Goal: Information Seeking & Learning: Understand process/instructions

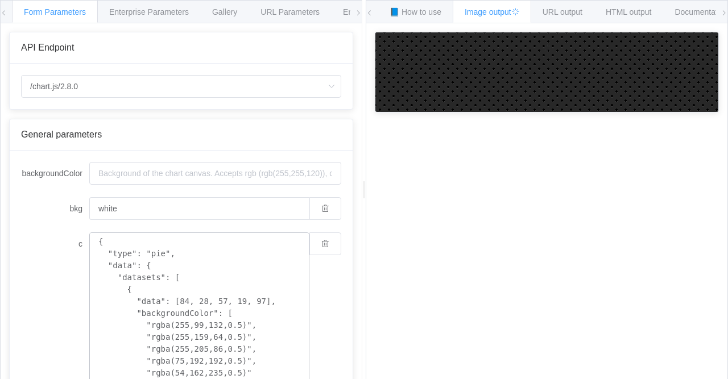
scroll to position [362, 0]
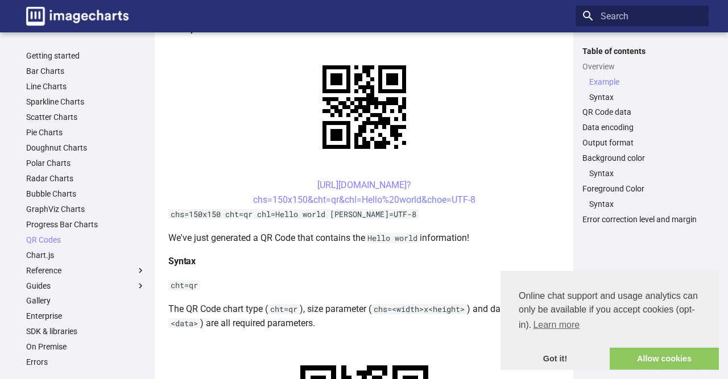
scroll to position [355, 0]
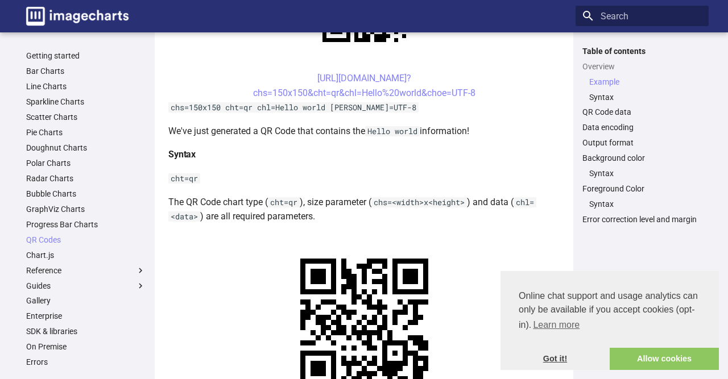
click at [554, 361] on link "Got it!" at bounding box center [554, 359] width 109 height 23
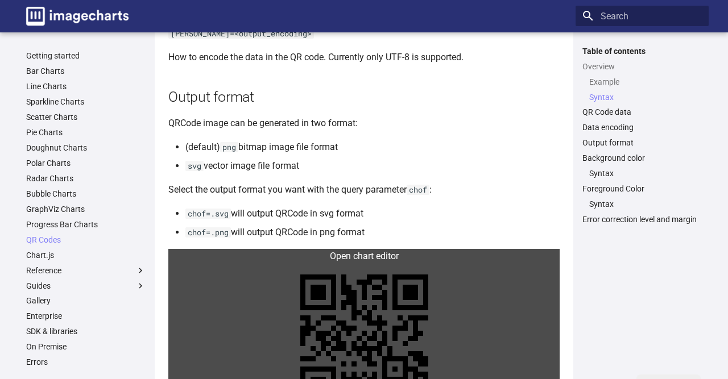
scroll to position [1182, 0]
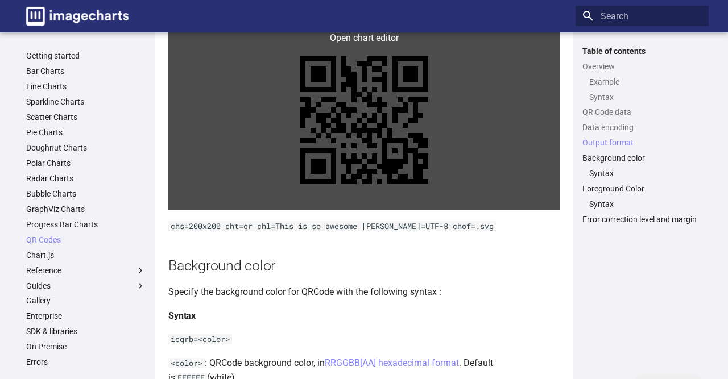
click at [369, 165] on link at bounding box center [363, 120] width 391 height 179
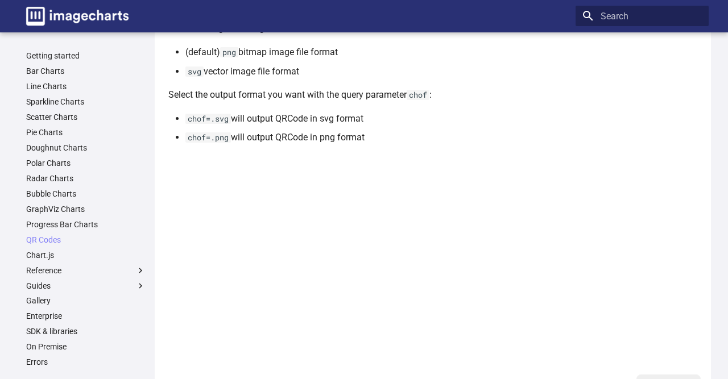
scroll to position [1301, 0]
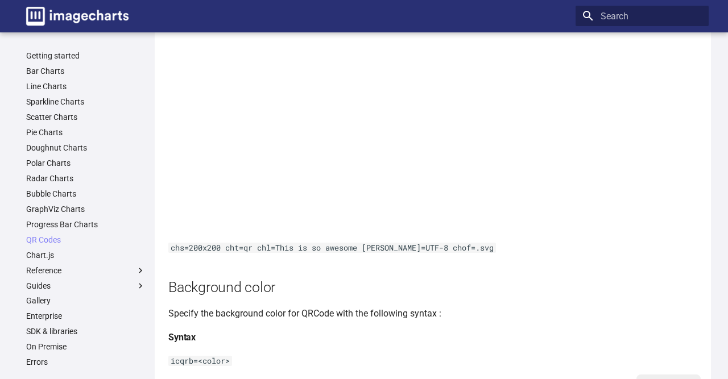
click at [36, 235] on ul "Getting started Bar Charts Line Charts Sparkline Charts Scatter Charts Pie Char…" at bounding box center [85, 240] width 133 height 378
click at [48, 249] on ul "Getting started Bar Charts Line Charts Sparkline Charts Scatter Charts Pie Char…" at bounding box center [85, 240] width 133 height 378
click at [46, 243] on link "QR Codes" at bounding box center [85, 240] width 119 height 10
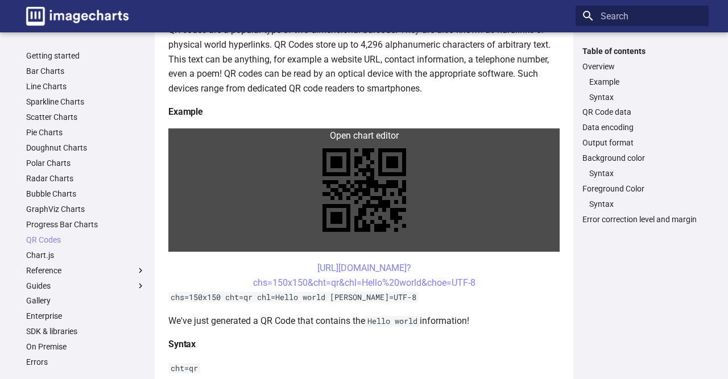
scroll to position [231, 0]
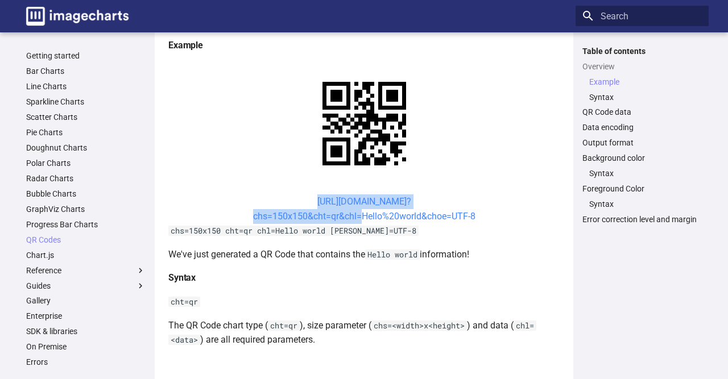
drag, startPoint x: 297, startPoint y: 200, endPoint x: 355, endPoint y: 215, distance: 60.0
click at [355, 215] on center "[URL][DOMAIN_NAME]? chs=150x150&cht=qr&chl=Hello%20world&choe=UTF-8" at bounding box center [363, 208] width 391 height 29
copy link "[URL][DOMAIN_NAME]? chs=150x150&cht=qr&chl"
